Goal: Task Accomplishment & Management: Complete application form

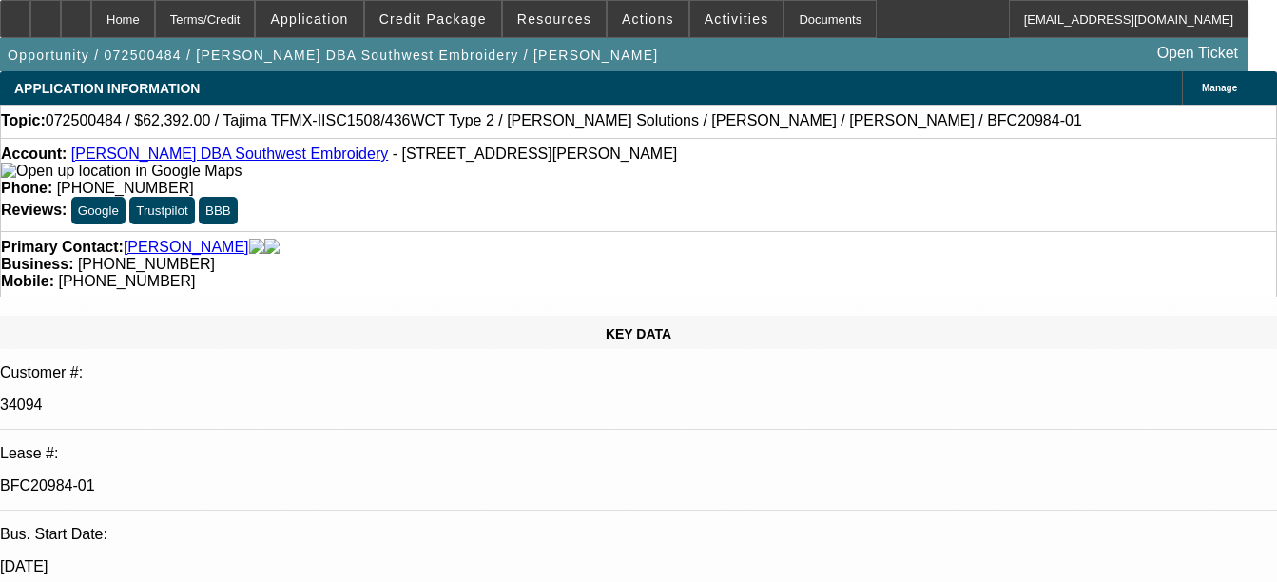
select select "0.2"
select select "2"
select select "0.1"
select select "4"
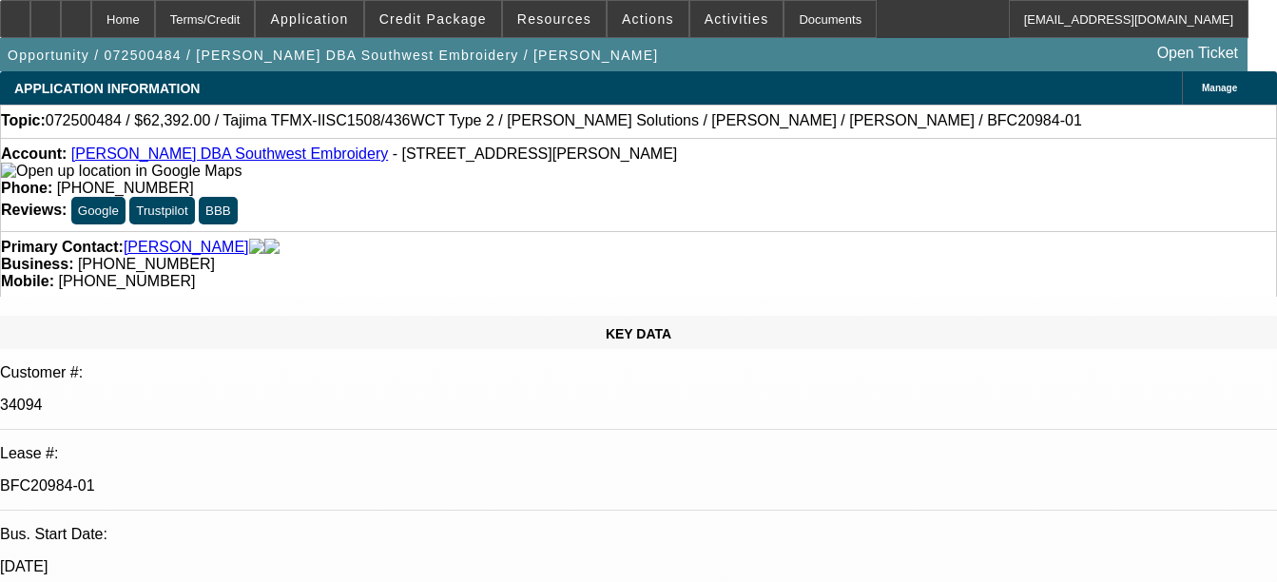
select select "0.2"
select select "2"
select select "0.1"
select select "4"
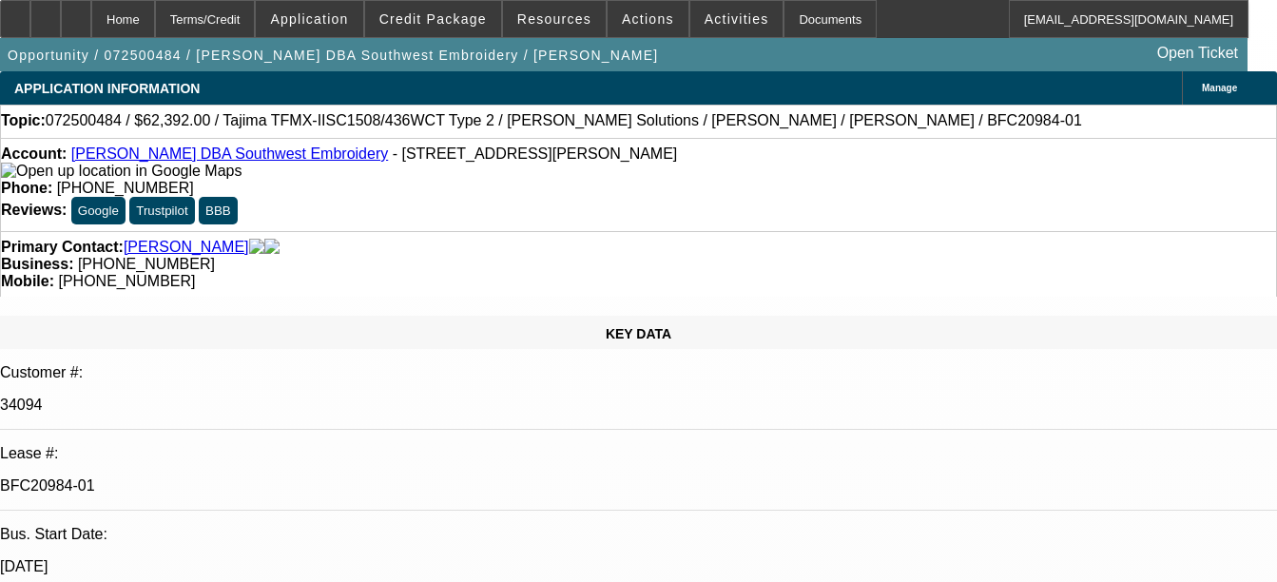
select select "0.15"
select select "2"
select select "0.1"
select select "4"
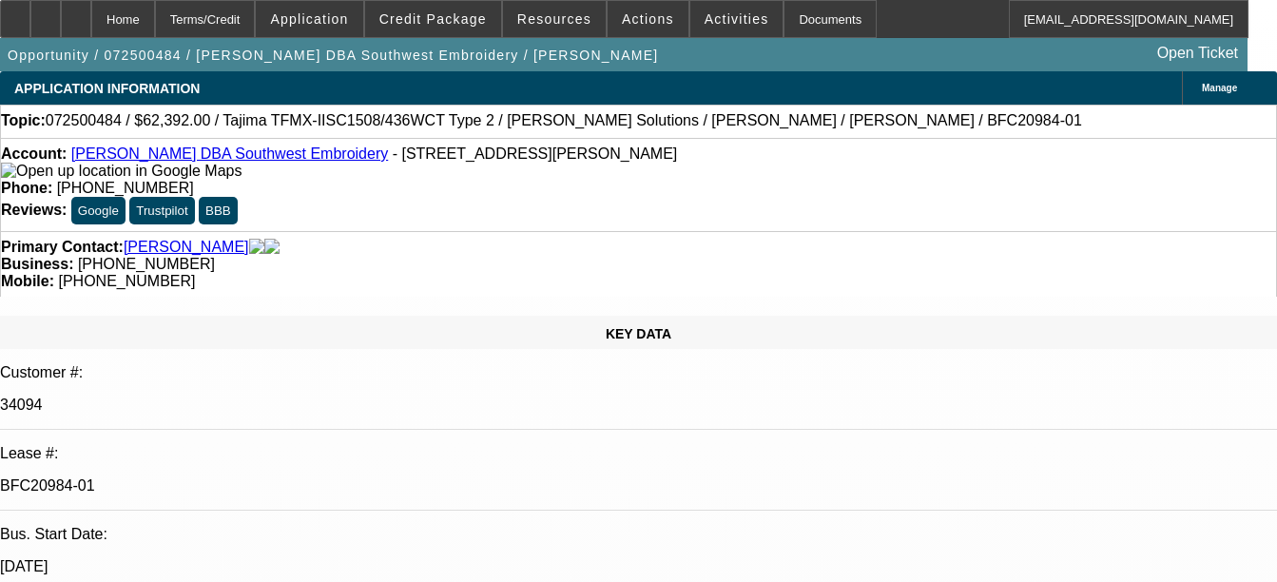
select select "0.15"
select select "2"
select select "0.1"
select select "4"
